Goal: Task Accomplishment & Management: Use online tool/utility

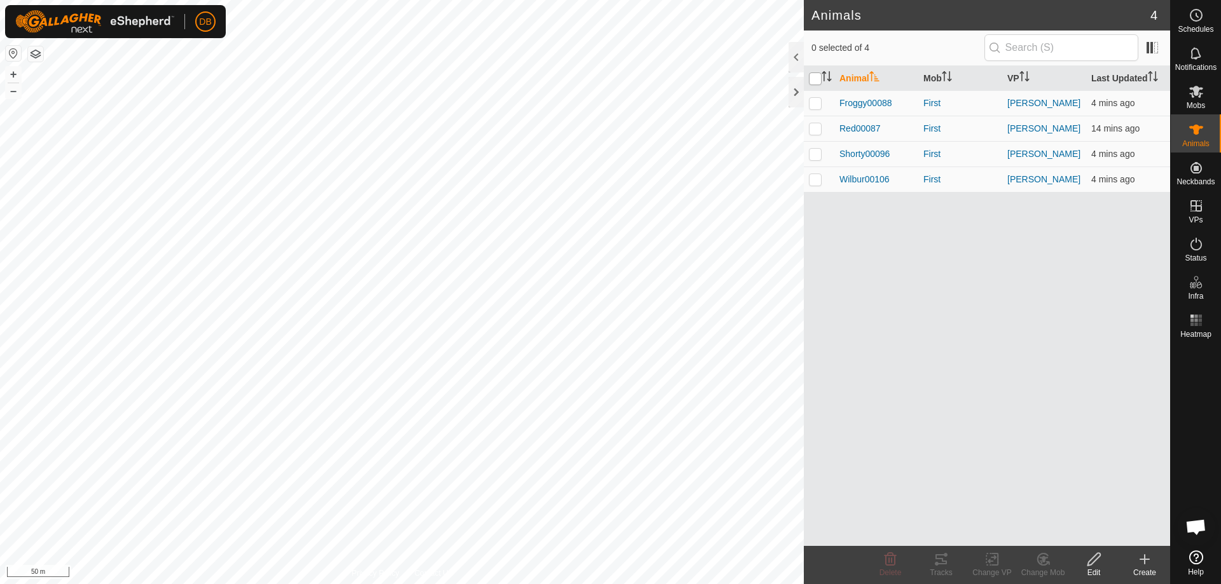
click at [816, 79] on input "checkbox" at bounding box center [815, 78] width 13 height 13
checkbox input "true"
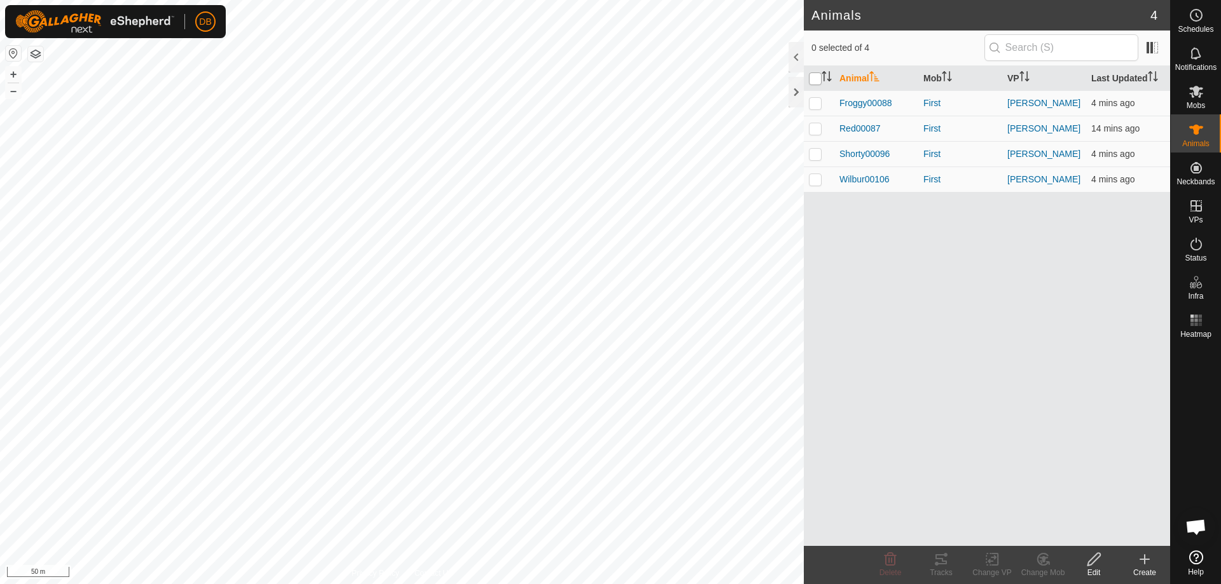
checkbox input "true"
click at [938, 564] on icon at bounding box center [940, 559] width 15 height 15
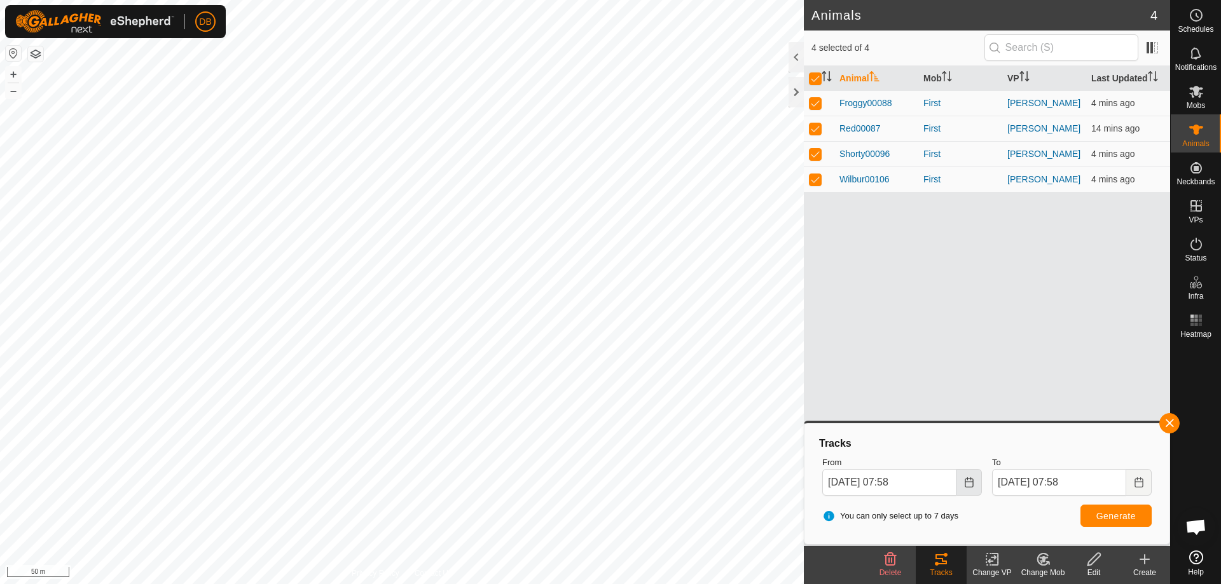
click at [968, 484] on icon "Choose Date" at bounding box center [969, 482] width 10 height 10
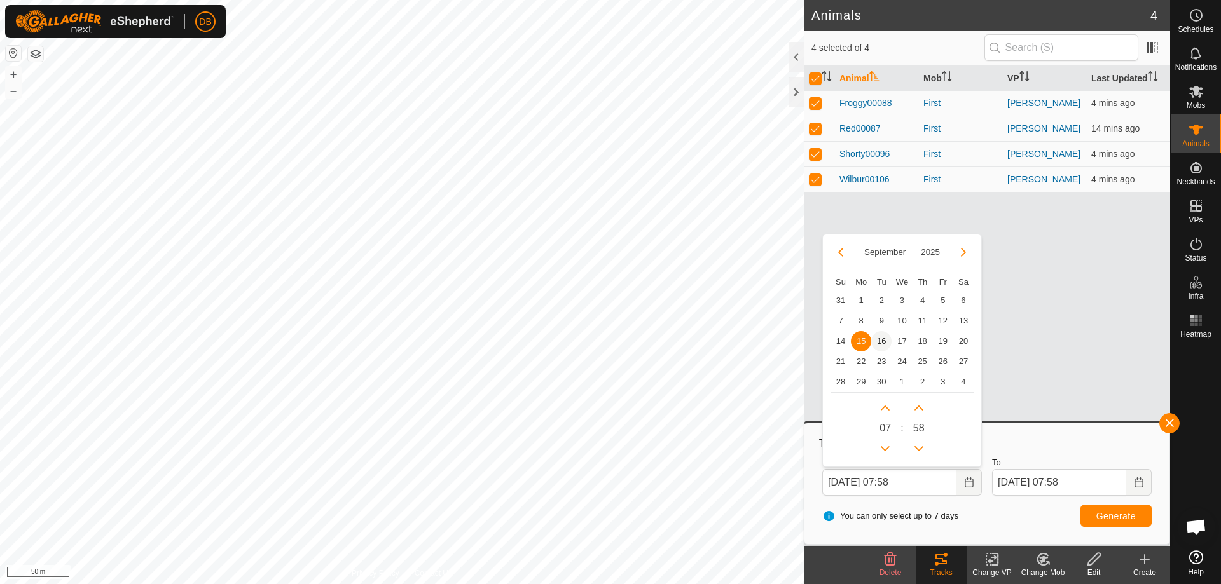
click at [880, 341] on span "16" at bounding box center [881, 341] width 20 height 20
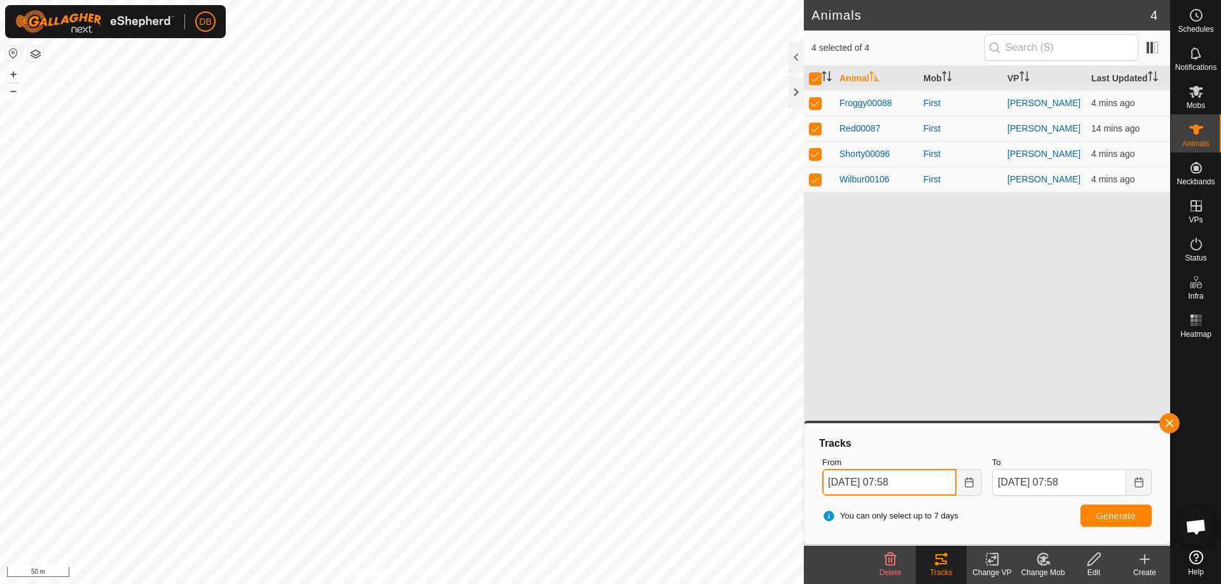
drag, startPoint x: 895, startPoint y: 482, endPoint x: 900, endPoint y: 476, distance: 7.7
click at [900, 476] on input "16 Sep, 2025 07:58" at bounding box center [889, 482] width 134 height 27
type input "16 Sep, 2025 06:58"
click at [1091, 515] on button "Generate" at bounding box center [1115, 516] width 71 height 22
click at [817, 127] on p-checkbox at bounding box center [815, 128] width 13 height 10
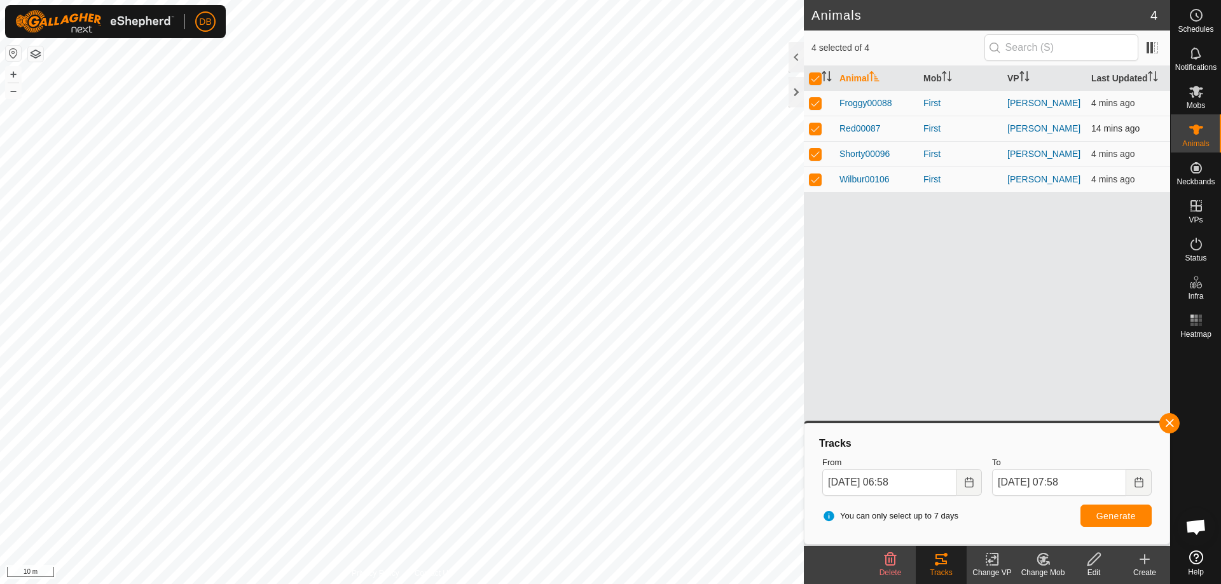
checkbox input "false"
click at [815, 153] on p-checkbox at bounding box center [815, 154] width 13 height 10
checkbox input "false"
click at [815, 179] on p-checkbox at bounding box center [815, 179] width 13 height 10
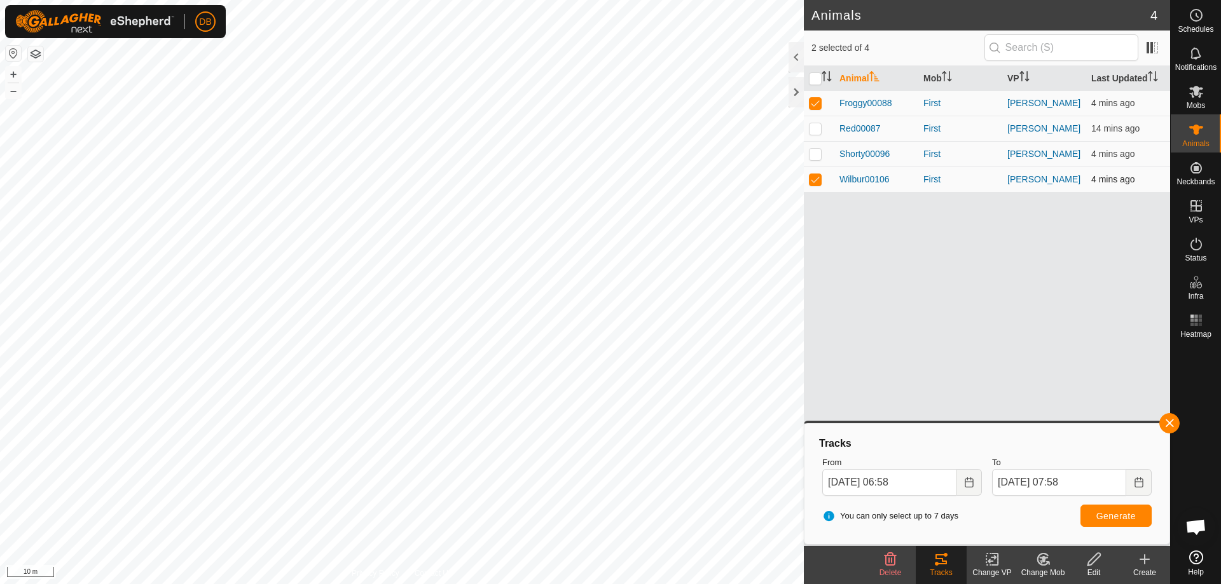
checkbox input "false"
click at [1097, 513] on span "Generate" at bounding box center [1115, 516] width 39 height 10
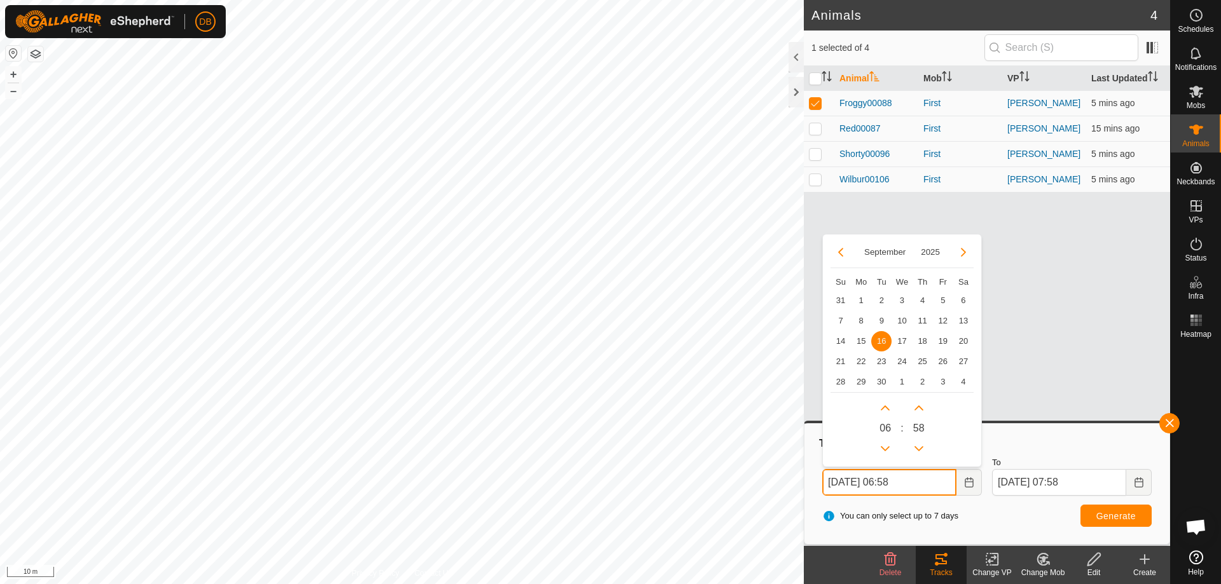
click at [898, 478] on input "16 Sep, 2025 06:58" at bounding box center [889, 482] width 134 height 27
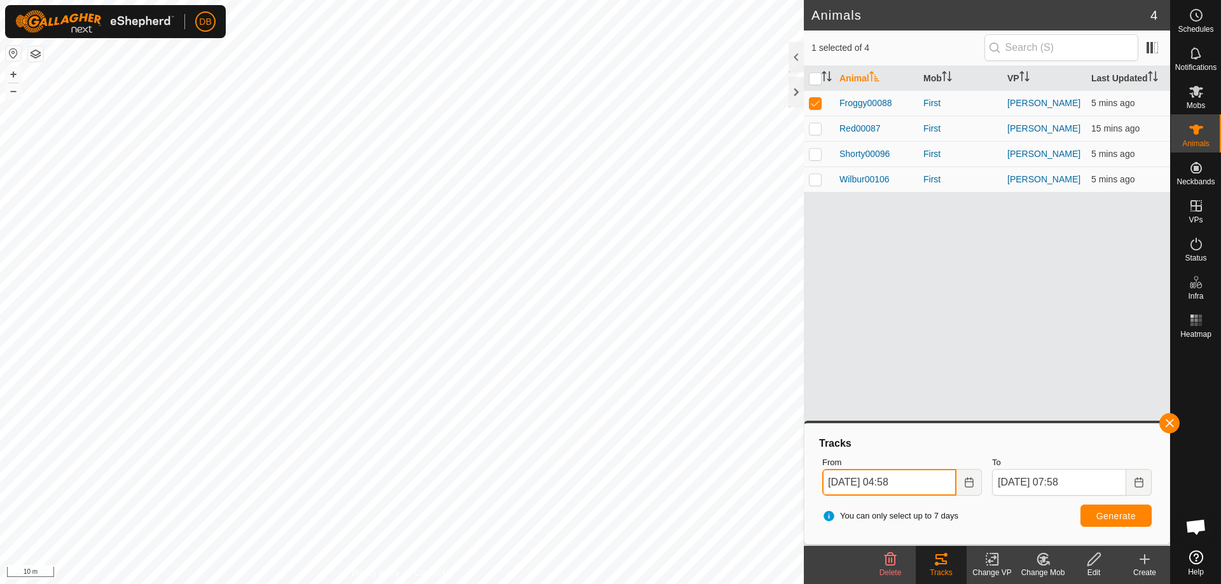
type input "16 Sep, 2025 04:58"
click at [1112, 517] on span "Generate" at bounding box center [1115, 516] width 39 height 10
click at [793, 90] on div at bounding box center [795, 92] width 15 height 31
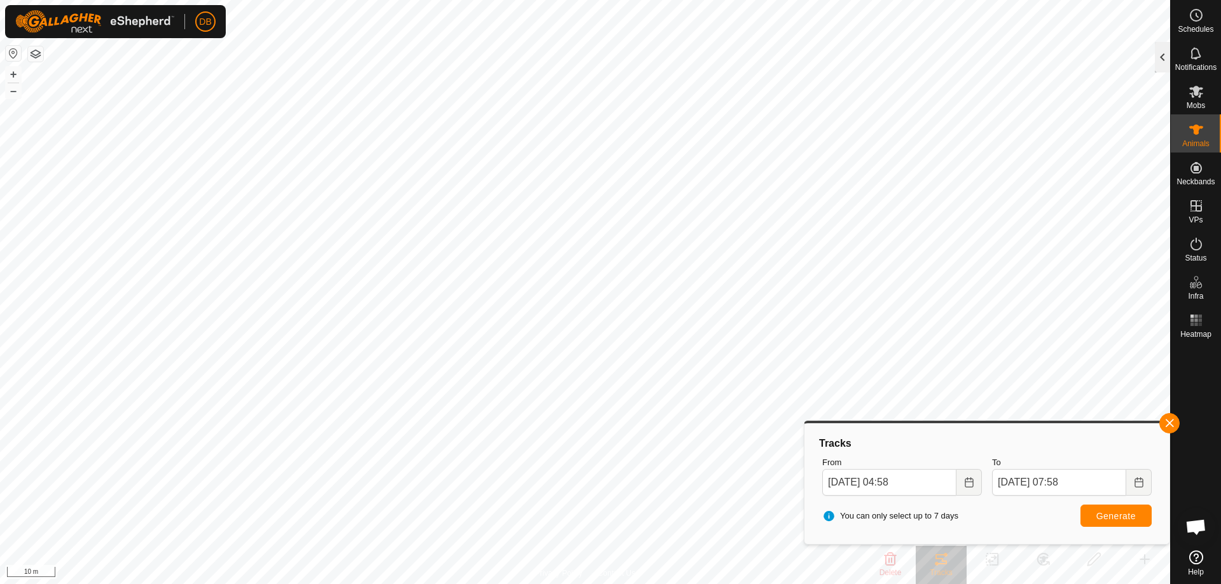
click at [1163, 55] on div at bounding box center [1161, 57] width 15 height 31
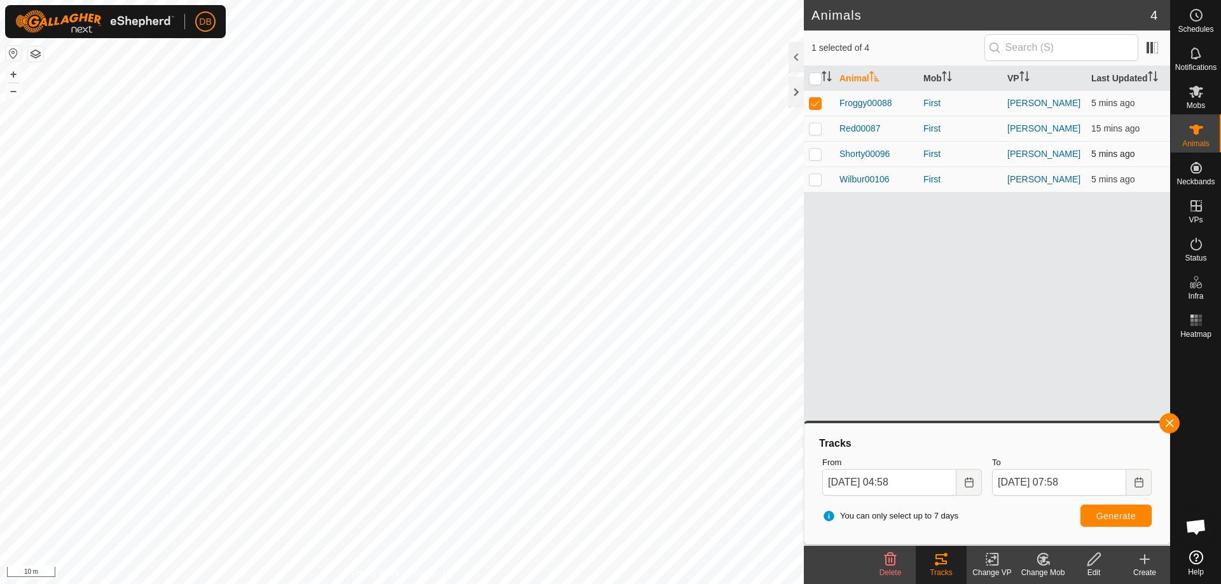
click at [816, 154] on p-checkbox at bounding box center [815, 154] width 13 height 10
checkbox input "true"
drag, startPoint x: 815, startPoint y: 103, endPoint x: 819, endPoint y: 128, distance: 25.7
click at [815, 105] on p-checkbox at bounding box center [815, 103] width 13 height 10
checkbox input "false"
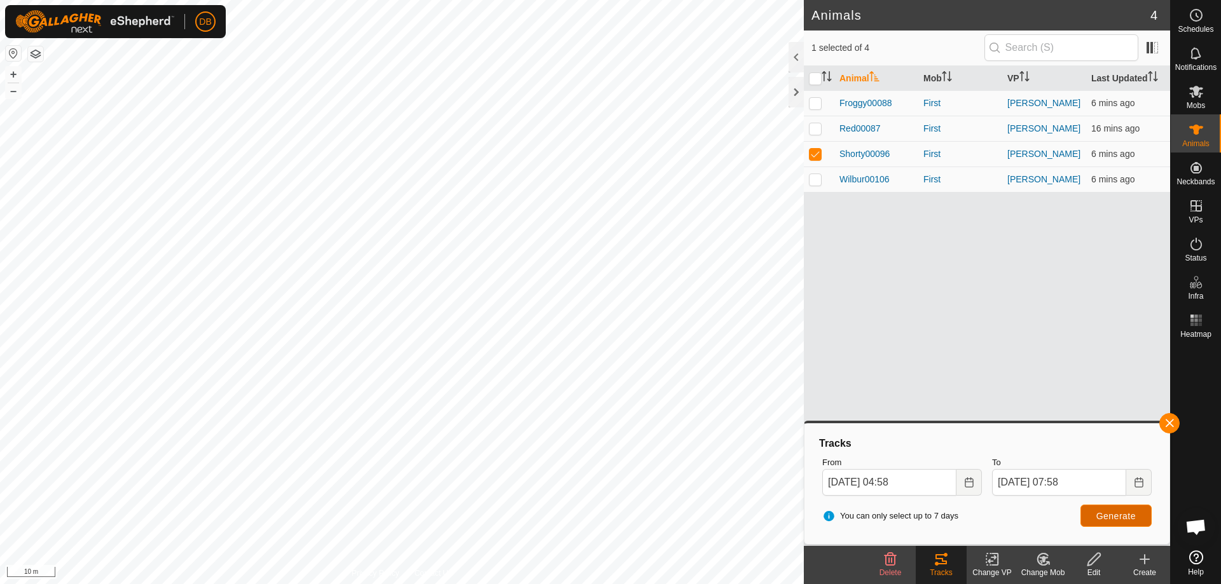
click at [1111, 514] on span "Generate" at bounding box center [1115, 516] width 39 height 10
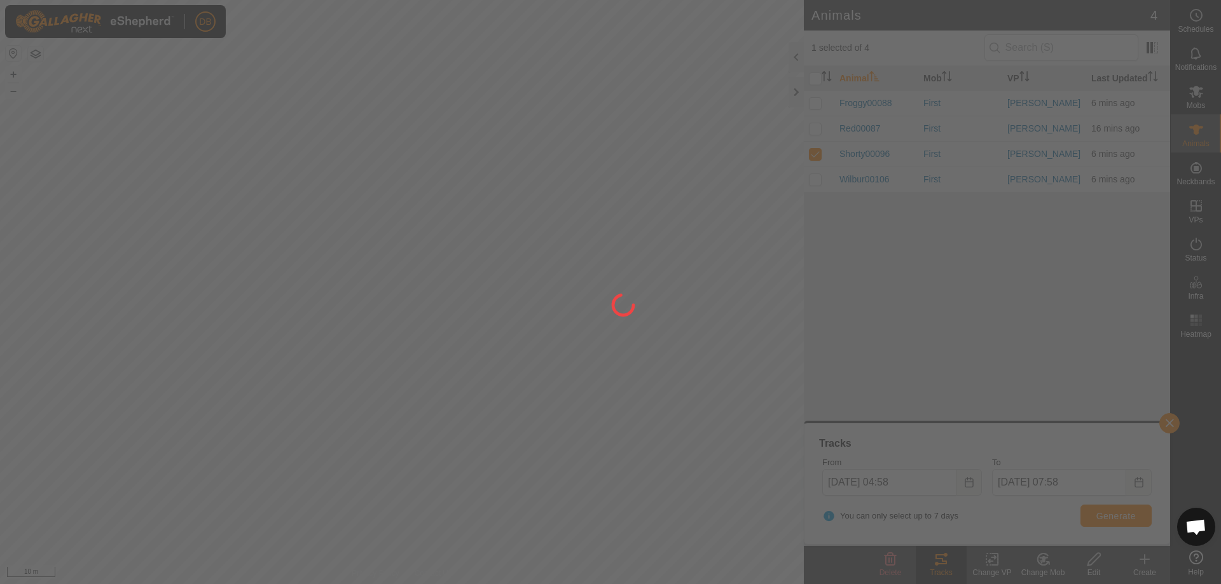
click at [789, 93] on div at bounding box center [610, 292] width 1221 height 584
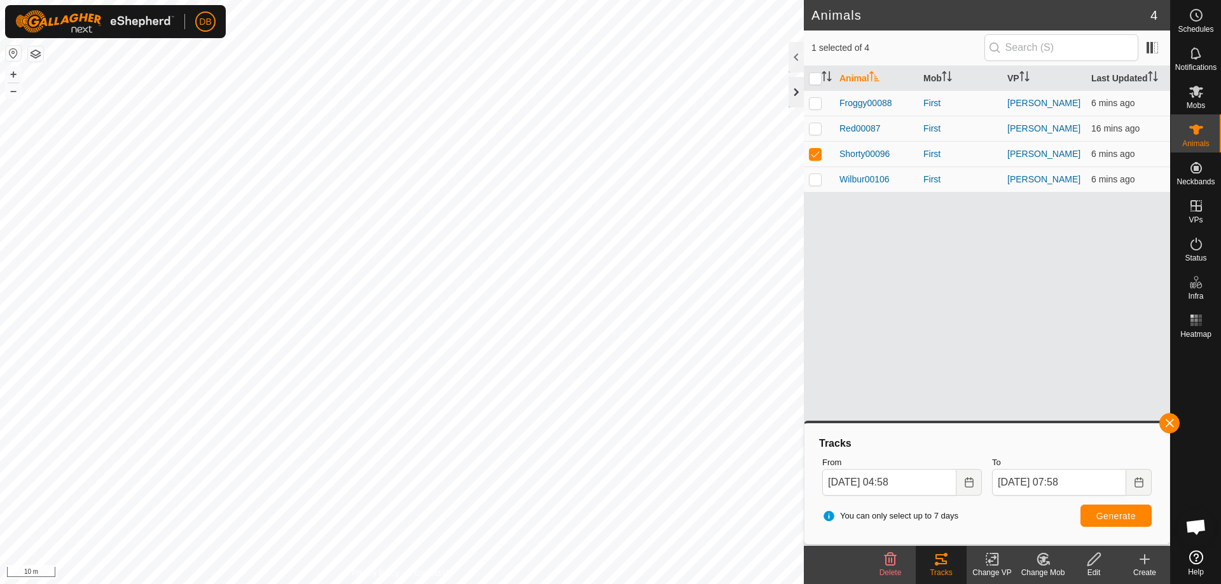
click at [791, 92] on div at bounding box center [795, 92] width 15 height 31
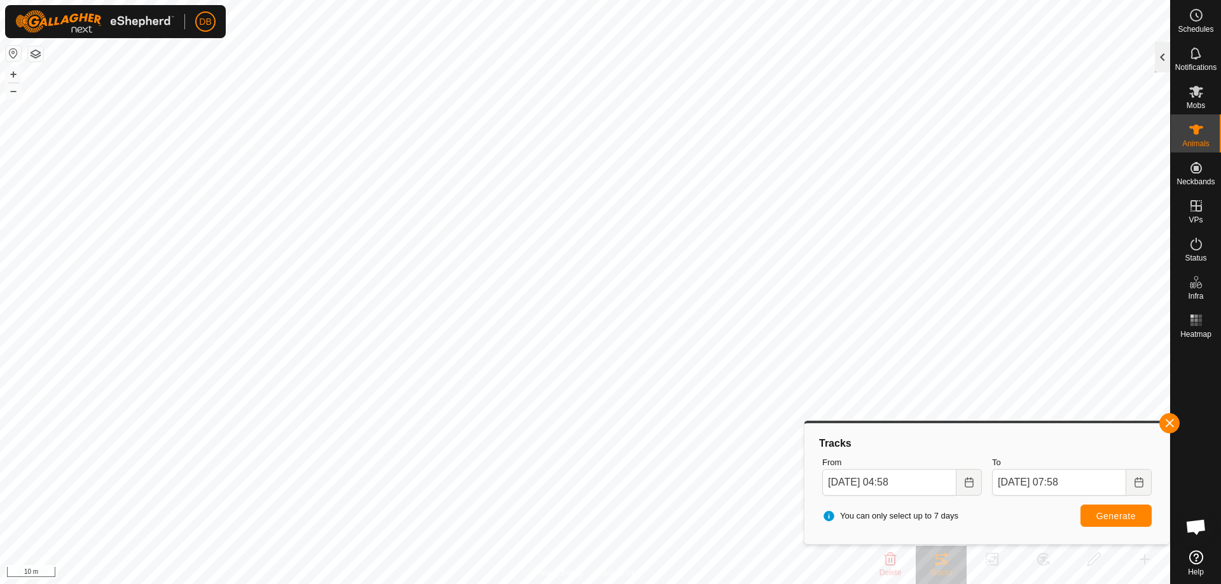
click at [1160, 62] on div at bounding box center [1161, 57] width 15 height 31
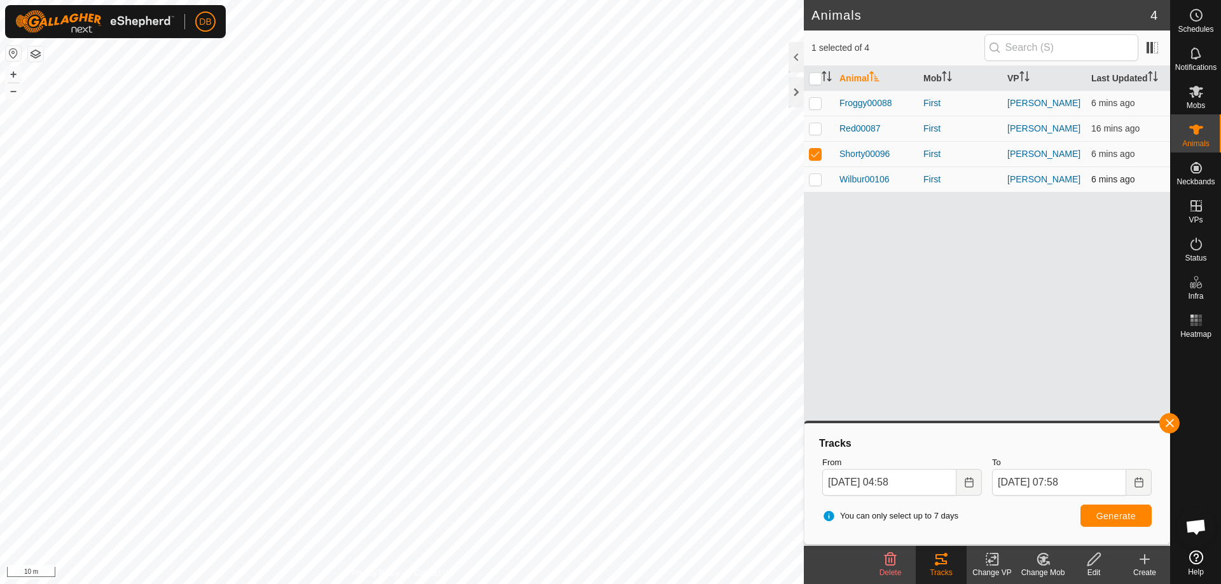
click at [816, 181] on p-checkbox at bounding box center [815, 179] width 13 height 10
checkbox input "true"
click at [814, 156] on p-checkbox at bounding box center [815, 154] width 13 height 10
checkbox input "false"
click at [1105, 504] on div "You can only select up to 7 days Generate" at bounding box center [986, 516] width 339 height 31
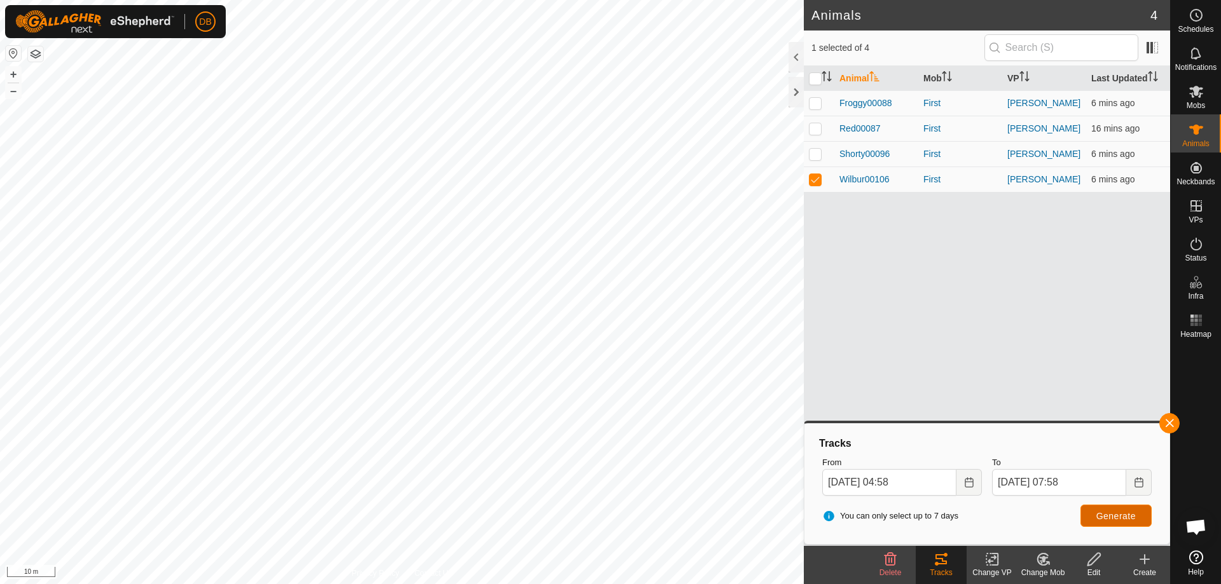
click at [1105, 516] on span "Generate" at bounding box center [1115, 516] width 39 height 10
click at [793, 91] on div at bounding box center [795, 92] width 15 height 31
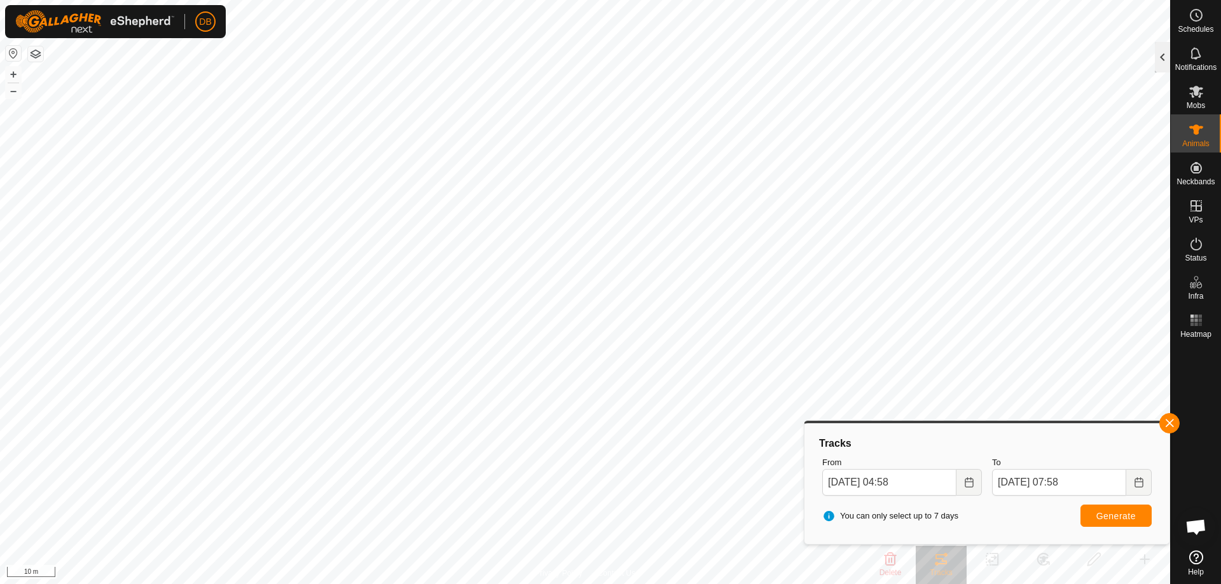
click at [1156, 58] on div at bounding box center [1161, 57] width 15 height 31
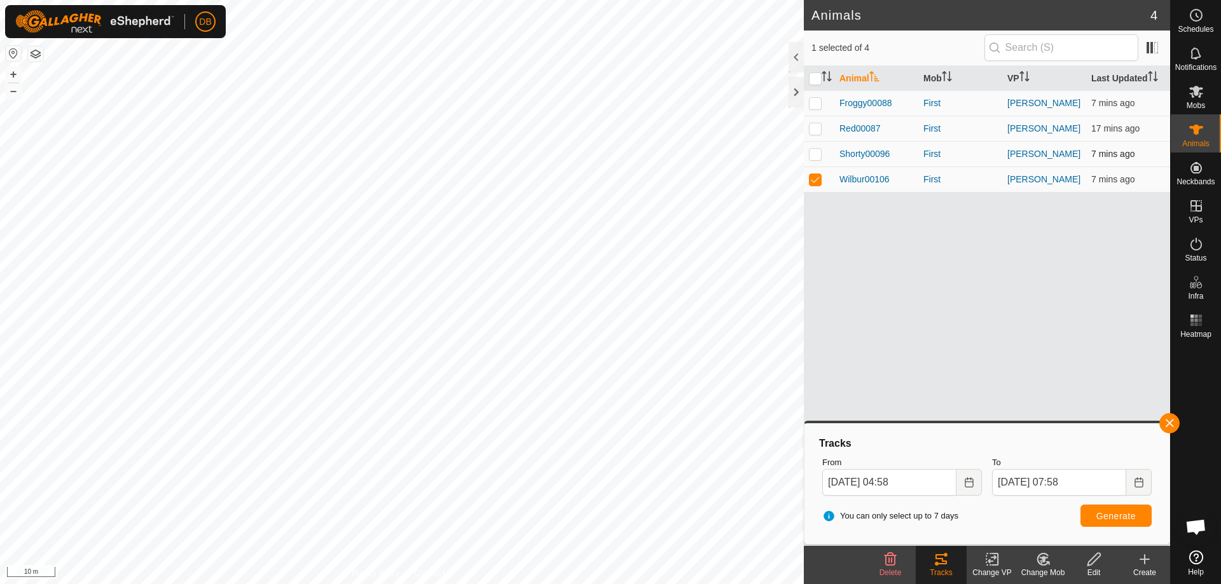
drag, startPoint x: 816, startPoint y: 128, endPoint x: 816, endPoint y: 162, distance: 33.7
click at [816, 130] on p-checkbox at bounding box center [815, 128] width 13 height 10
checkbox input "true"
drag, startPoint x: 816, startPoint y: 181, endPoint x: 858, endPoint y: 236, distance: 68.9
click at [816, 183] on p-checkbox at bounding box center [815, 179] width 13 height 10
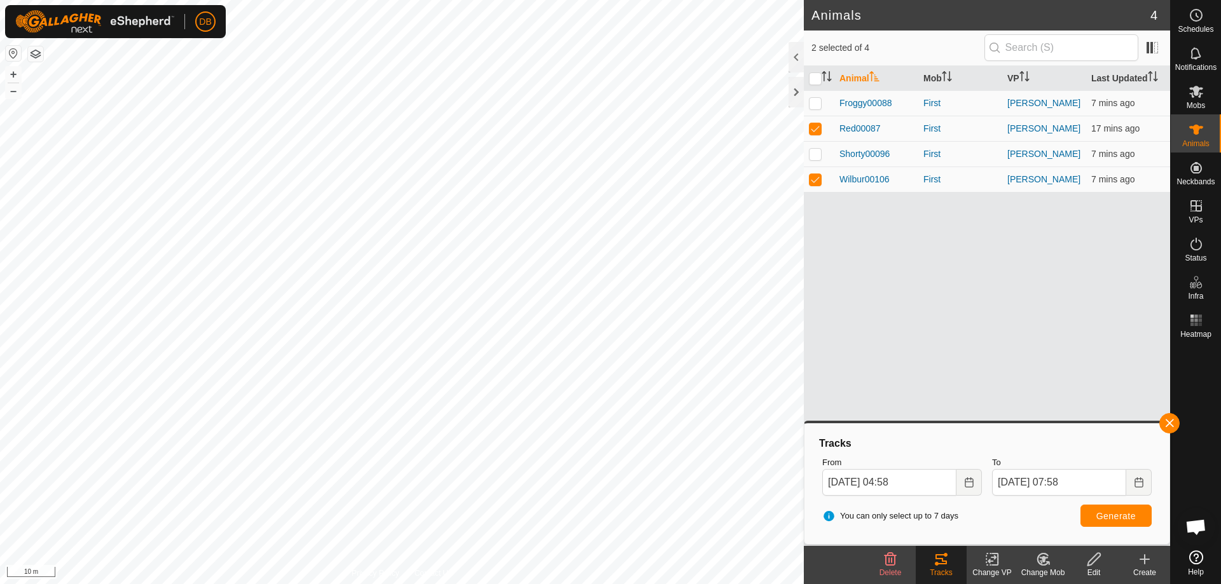
checkbox input "false"
click at [1119, 519] on span "Generate" at bounding box center [1115, 516] width 39 height 10
click at [788, 95] on div at bounding box center [795, 92] width 15 height 31
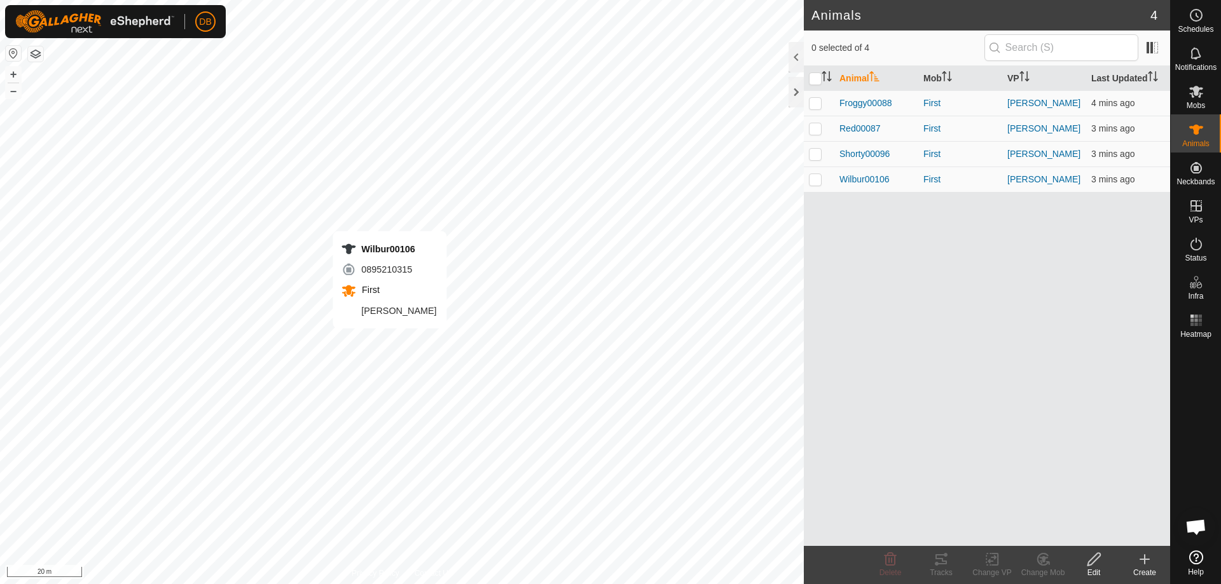
checkbox input "true"
